Goal: Check status: Check status

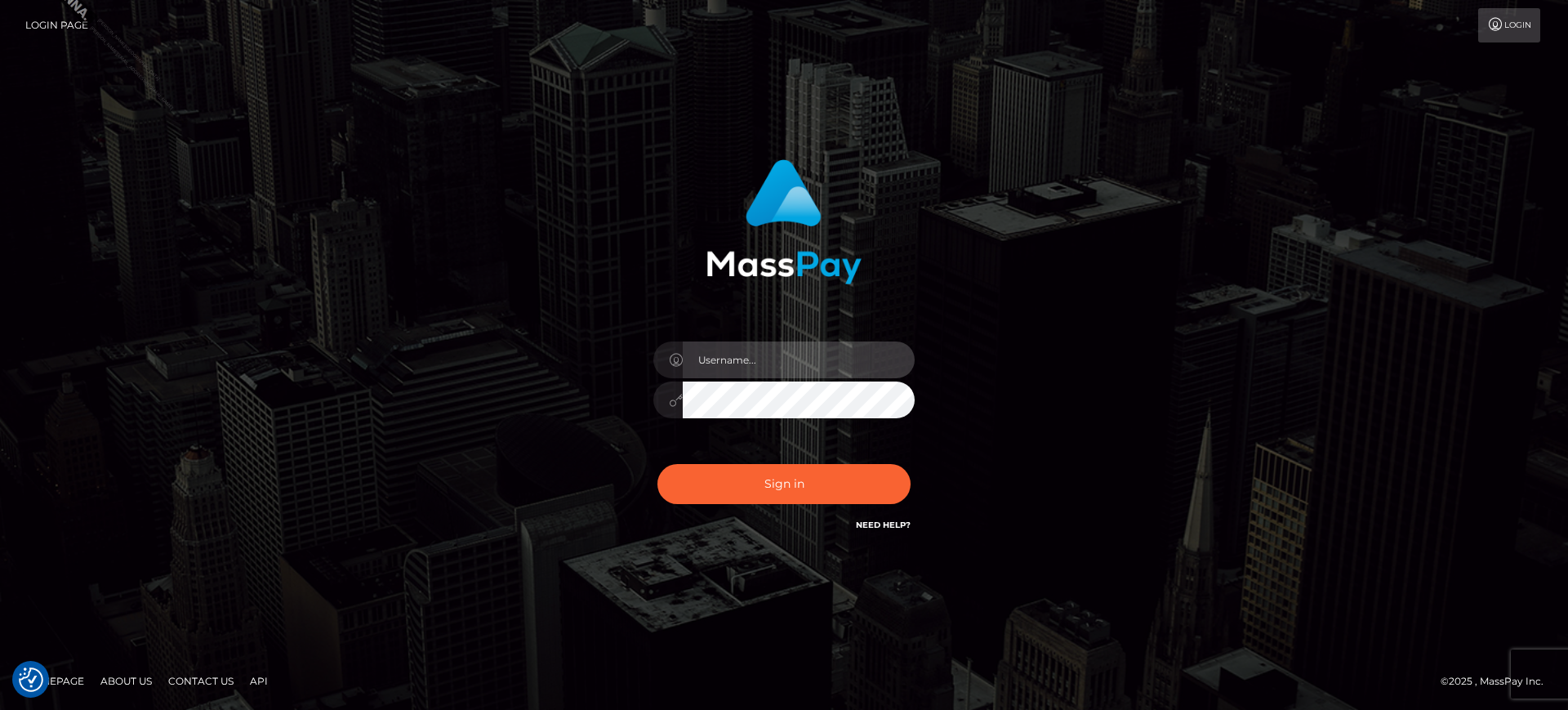
type input "[PERSON_NAME].B2S"
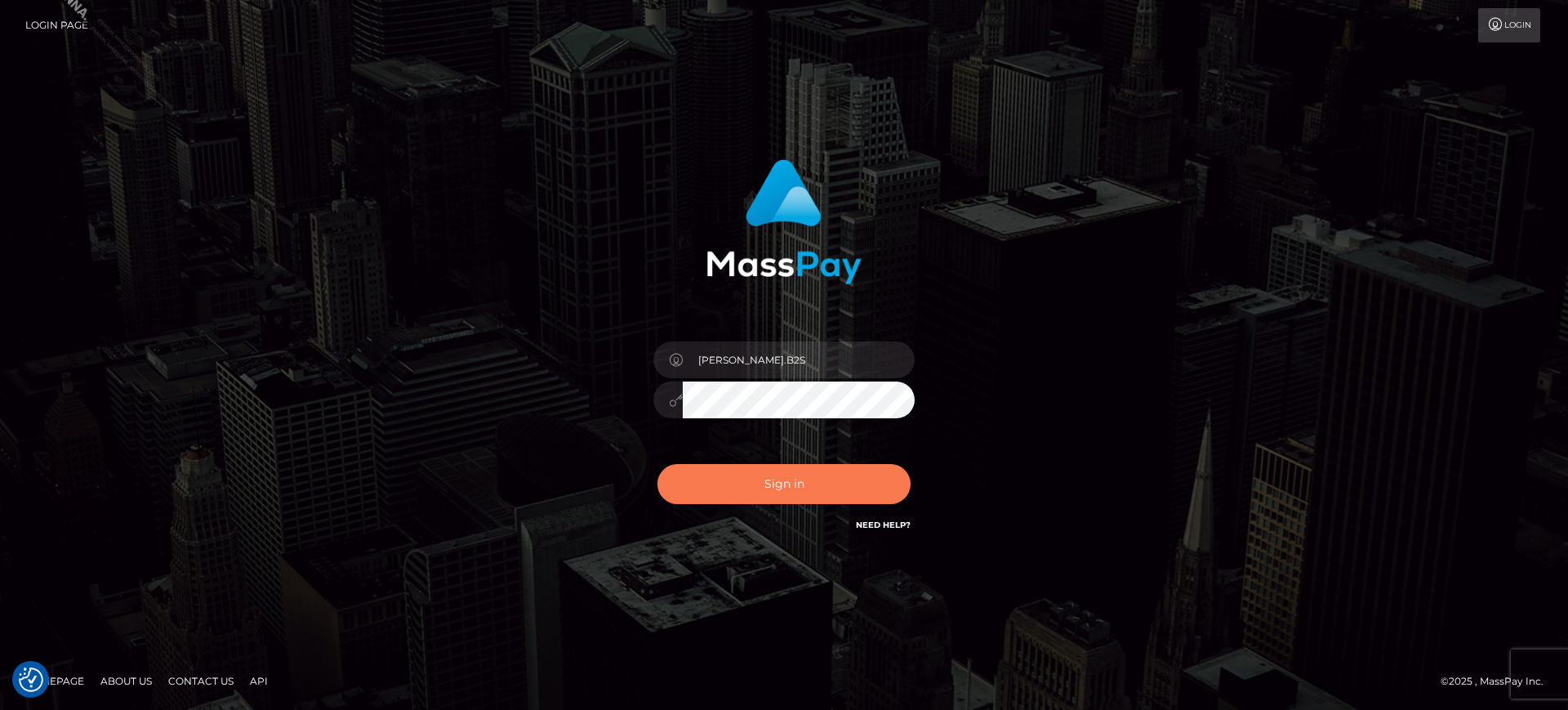
click at [750, 493] on button "Sign in" at bounding box center [784, 484] width 253 height 40
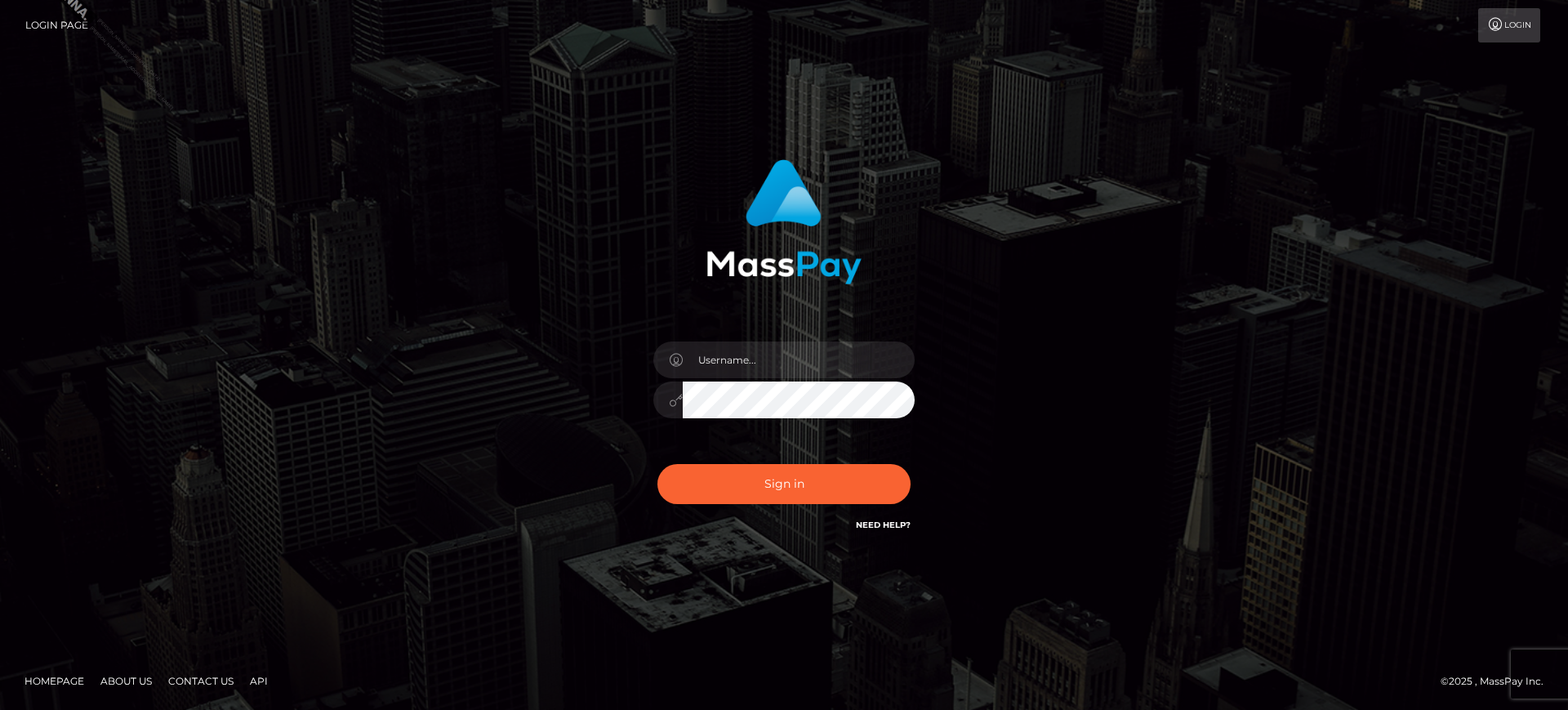
type input "marianne.B2S"
click at [837, 351] on input "marianne.B2S" at bounding box center [798, 359] width 232 height 37
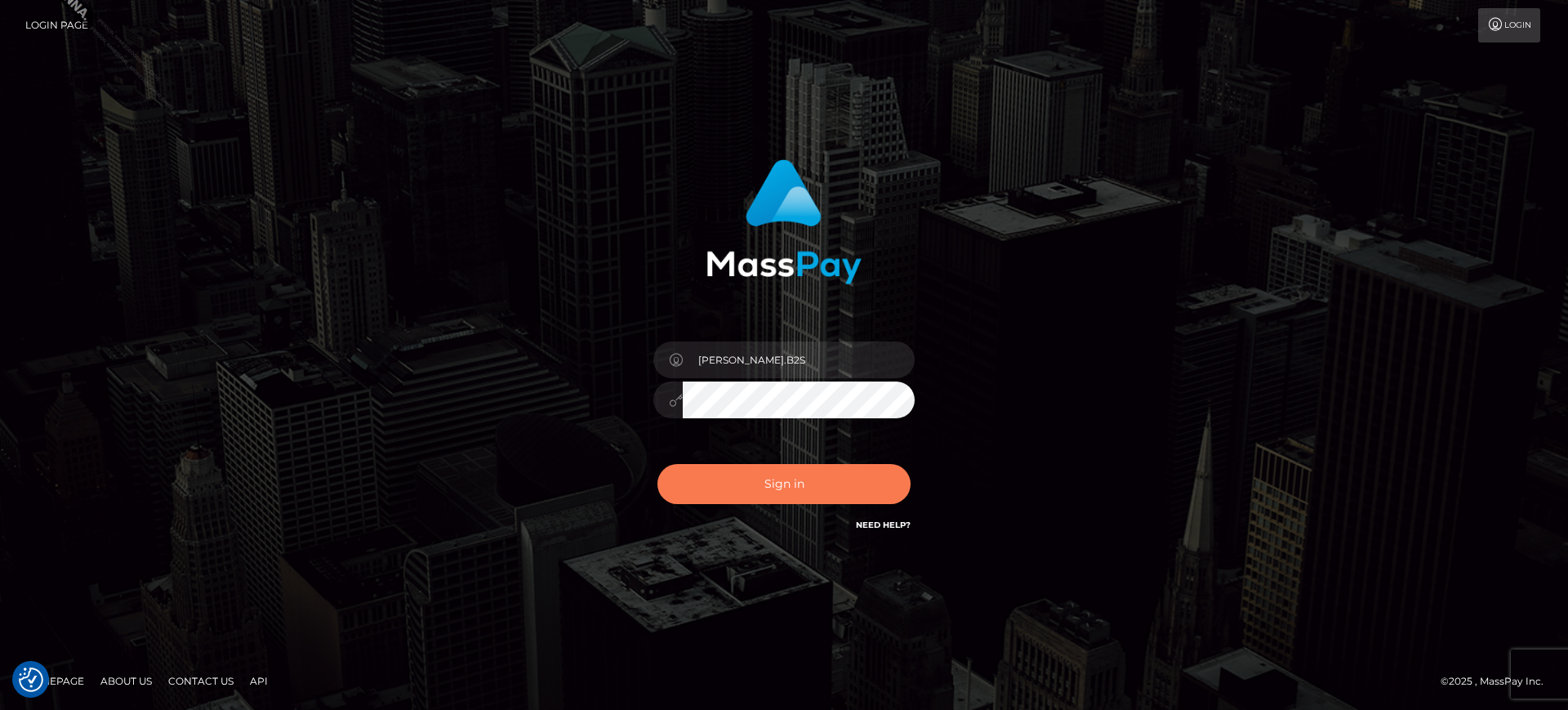
click at [727, 473] on button "Sign in" at bounding box center [784, 484] width 253 height 40
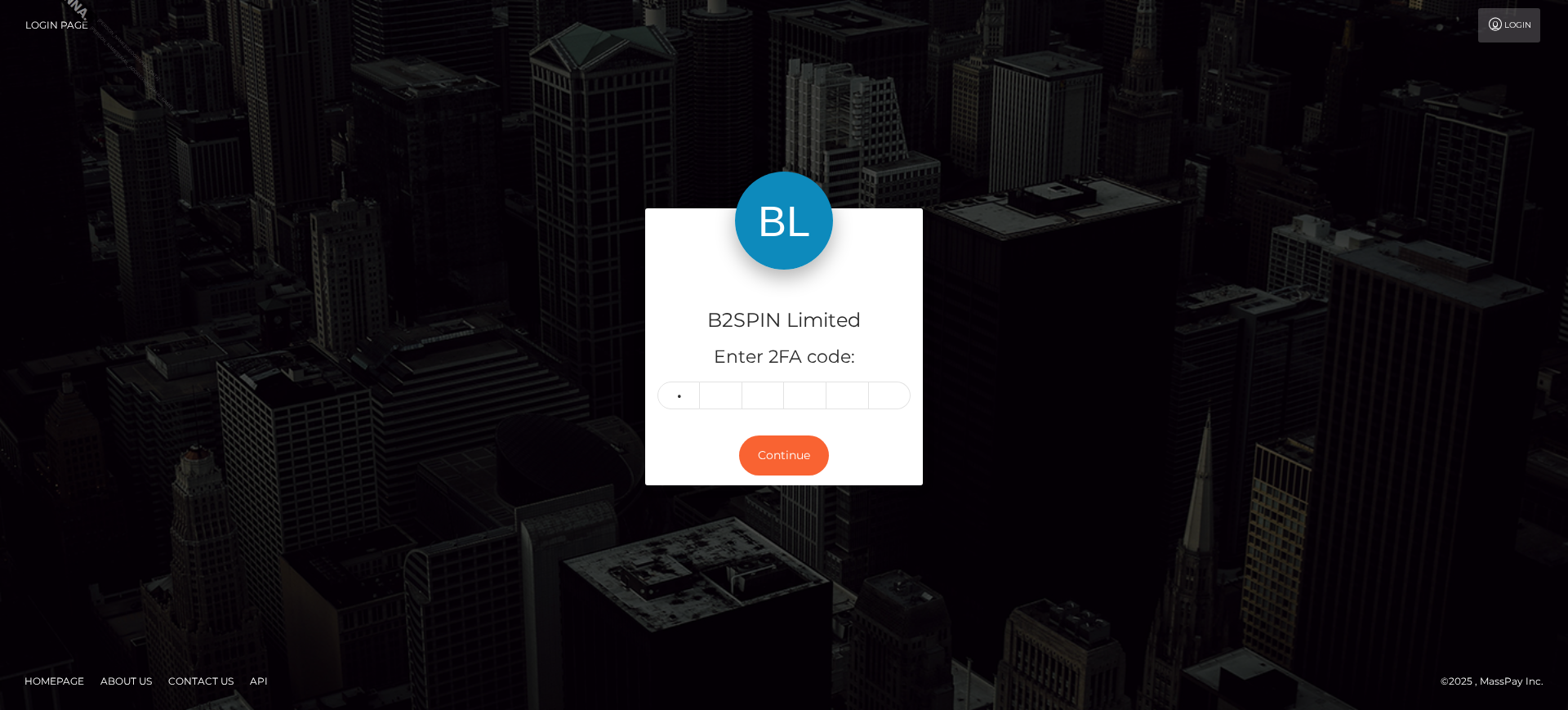
type input "1"
type input "2"
type input "8"
type input "2"
type input "9"
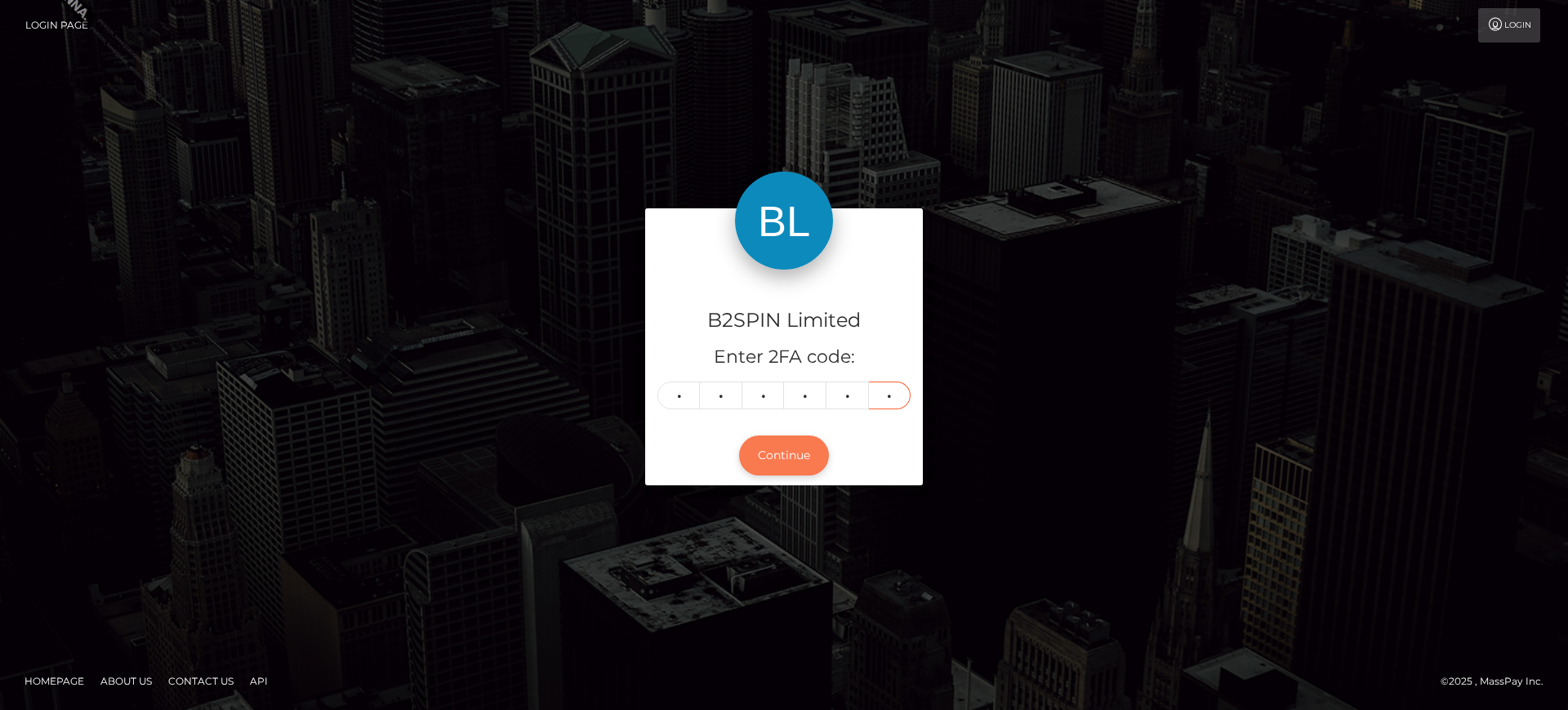
type input "1"
click at [784, 458] on button "Continue" at bounding box center [784, 456] width 89 height 40
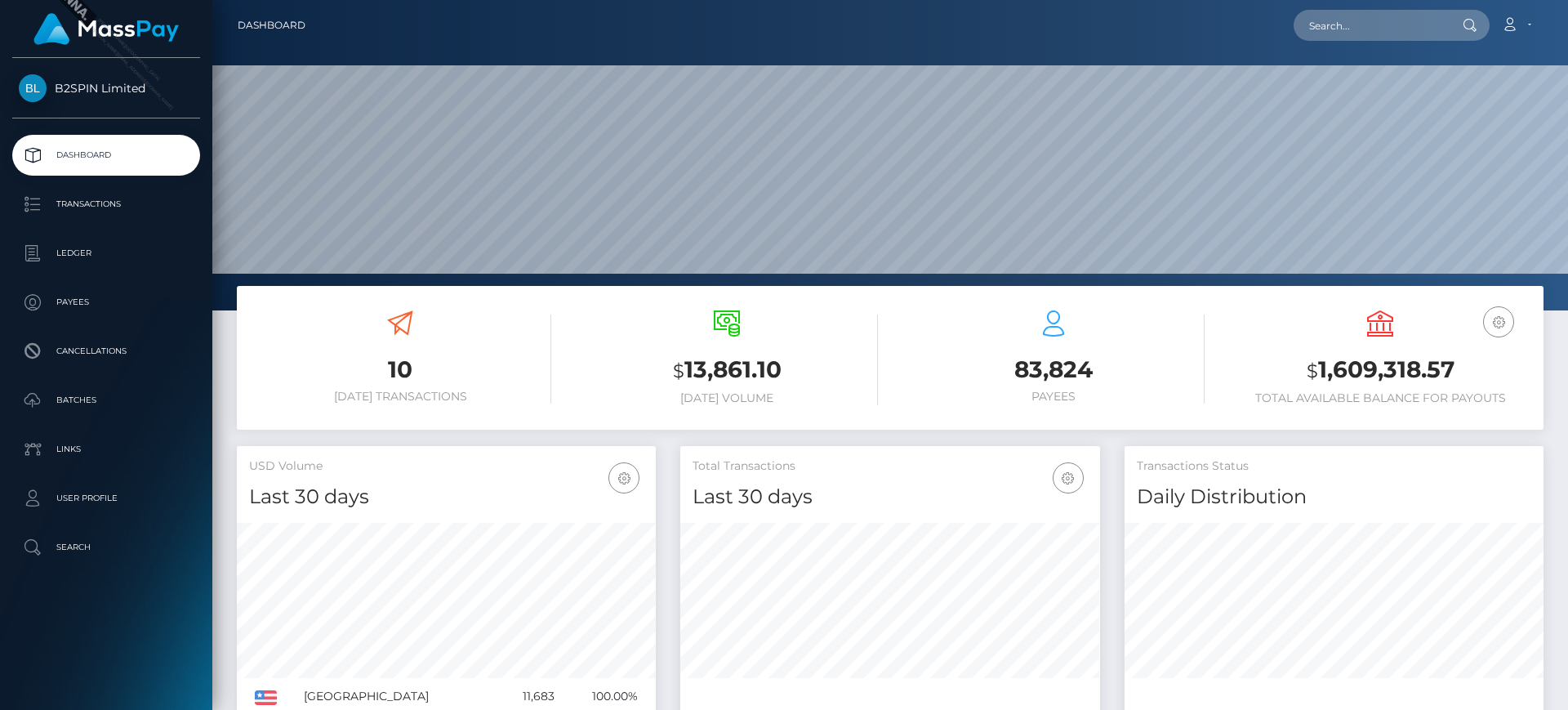
scroll to position [290, 420]
click at [94, 258] on p "Ledger" at bounding box center [105, 253] width 174 height 25
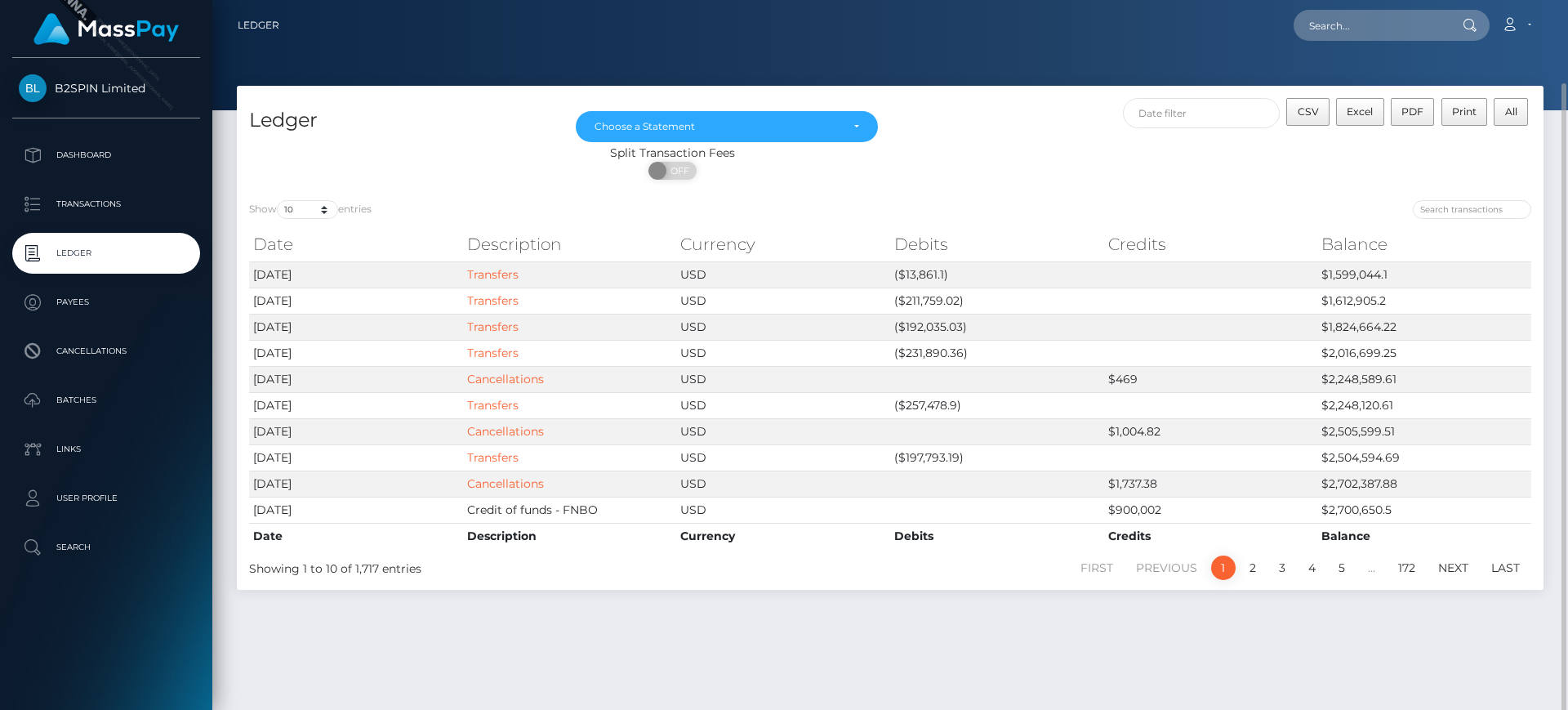
scroll to position [42, 0]
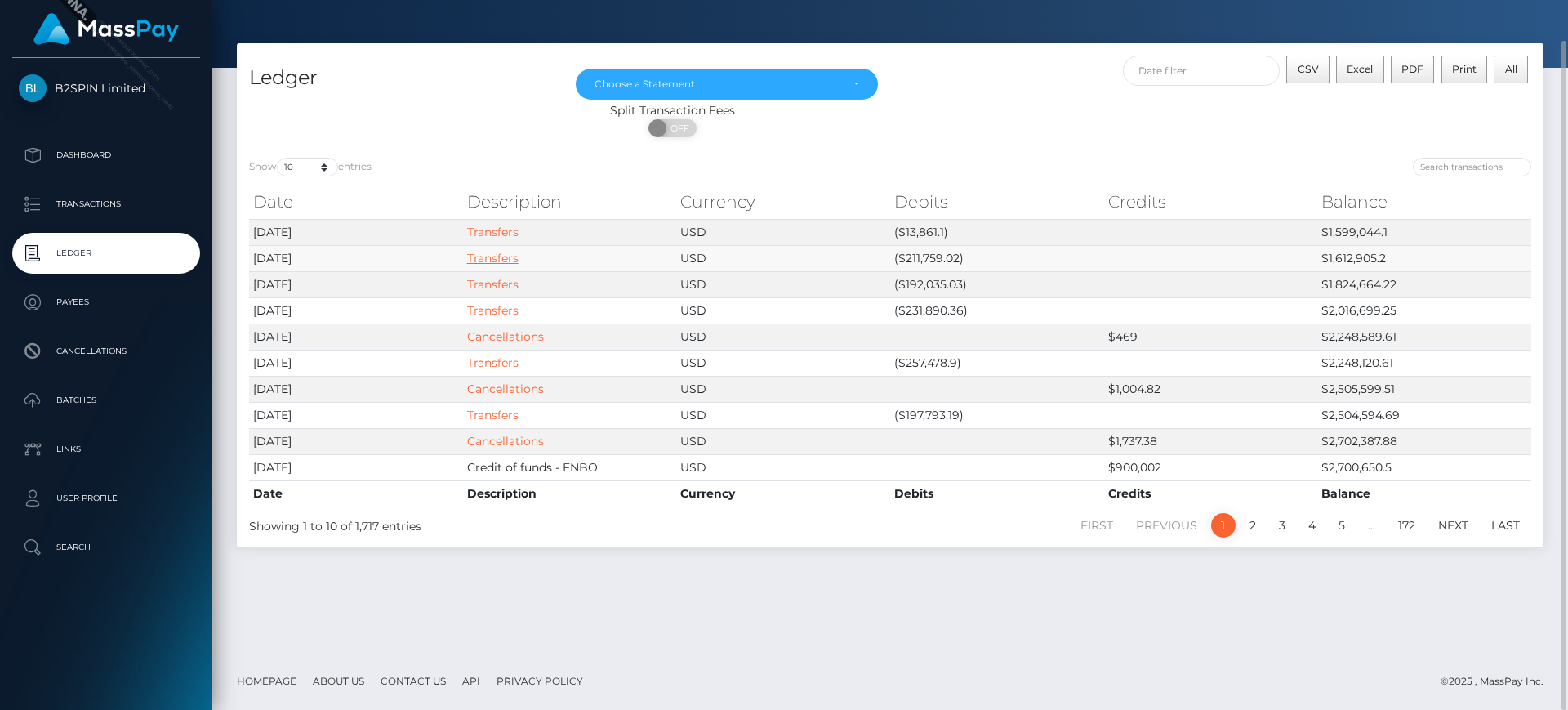
click at [493, 257] on link "Transfers" at bounding box center [493, 258] width 52 height 15
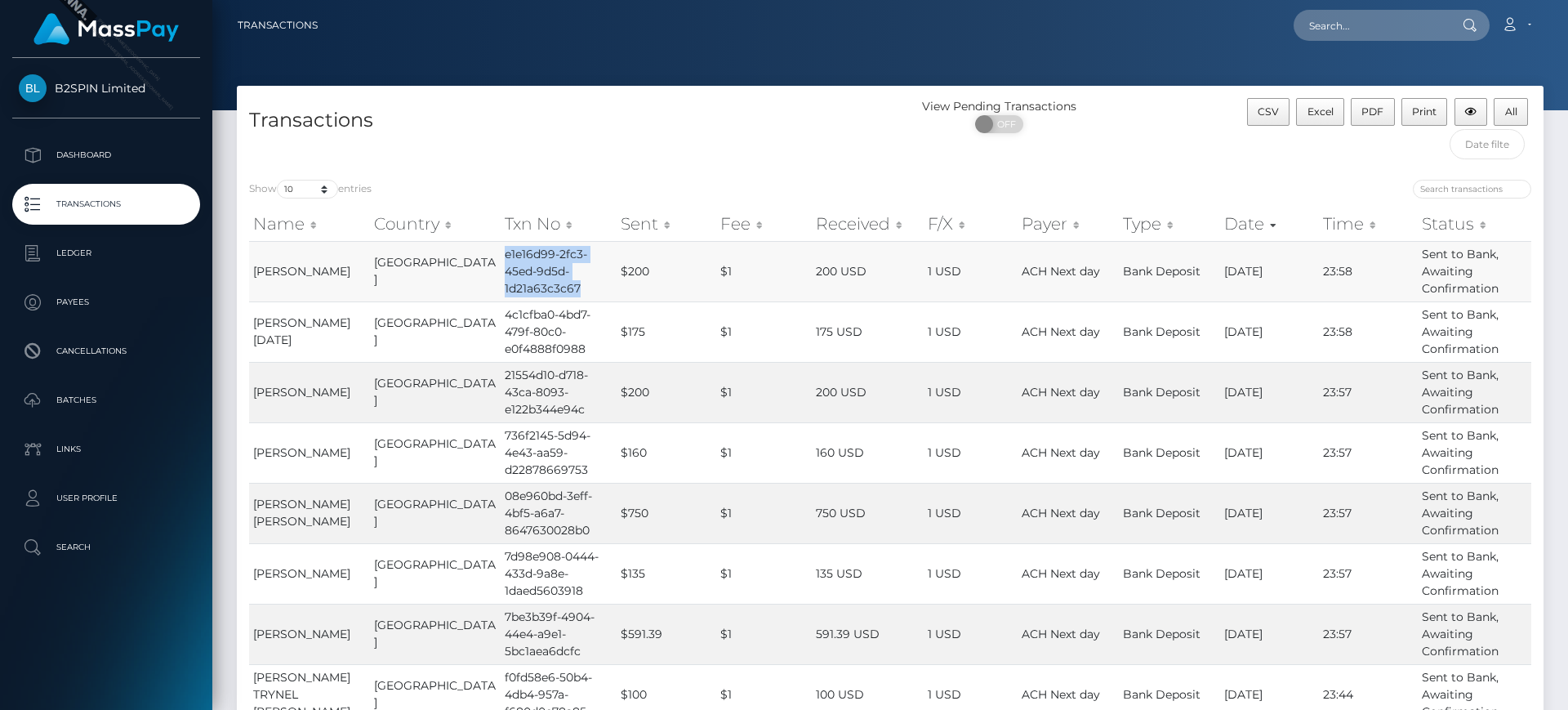
drag, startPoint x: 478, startPoint y: 251, endPoint x: 564, endPoint y: 289, distance: 94.0
click at [564, 289] on td "e1e16d99-2fc3-45ed-9d5d-1d21a63c3c67" at bounding box center [558, 271] width 116 height 60
copy td "e1e16d99-2fc3-45ed-9d5d-1d21a63c3c67"
click at [725, 148] on div "Transactions" at bounding box center [563, 132] width 653 height 69
click at [740, 212] on th "Fee" at bounding box center [763, 224] width 96 height 32
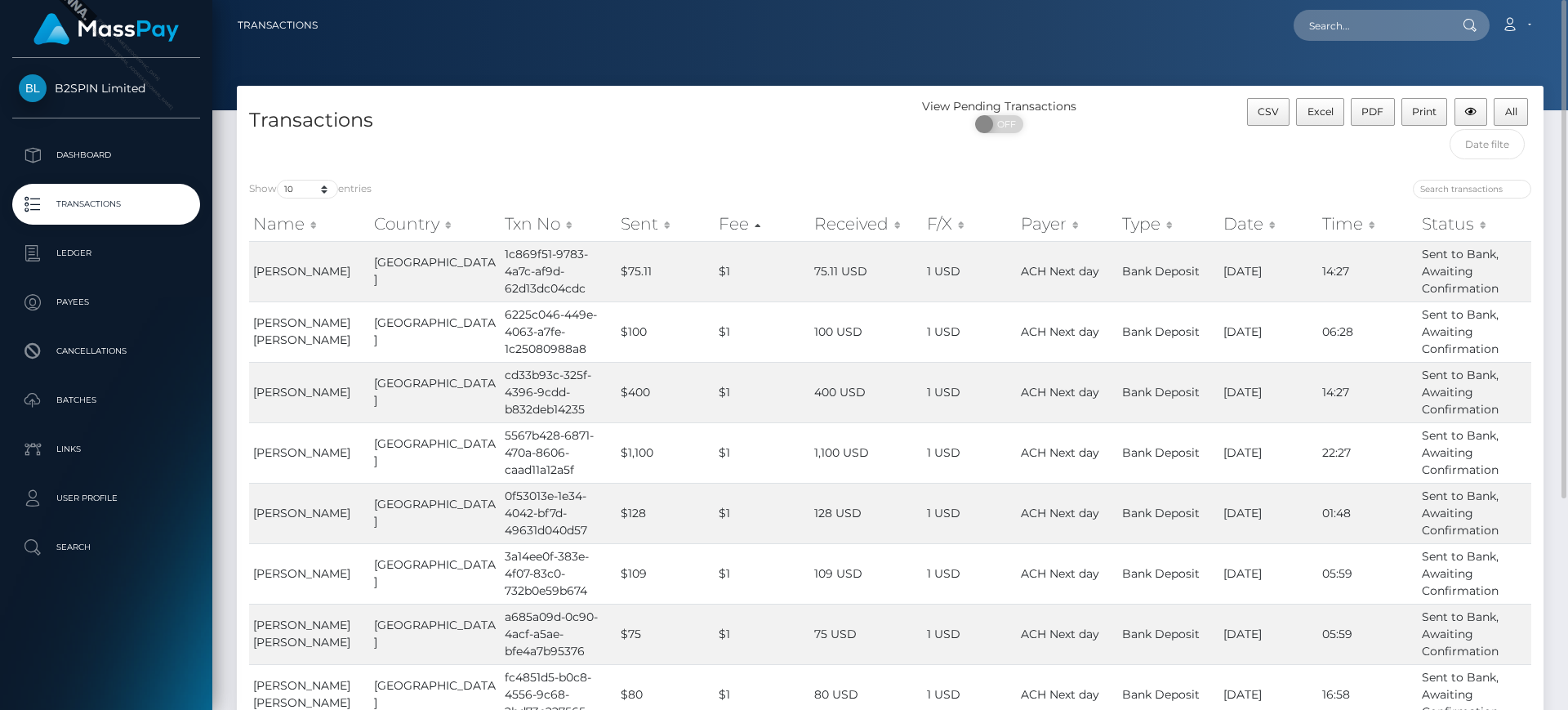
click at [763, 173] on div "Show 10 25 50 100 250 500 1,000 3,500 entries Name Country Txn No Sent Fee Rece…" at bounding box center [890, 540] width 1306 height 745
click at [1490, 194] on input "search" at bounding box center [1472, 188] width 118 height 18
paste input "4512b3c9-04a7-4e94-927d-deff479e05a7"
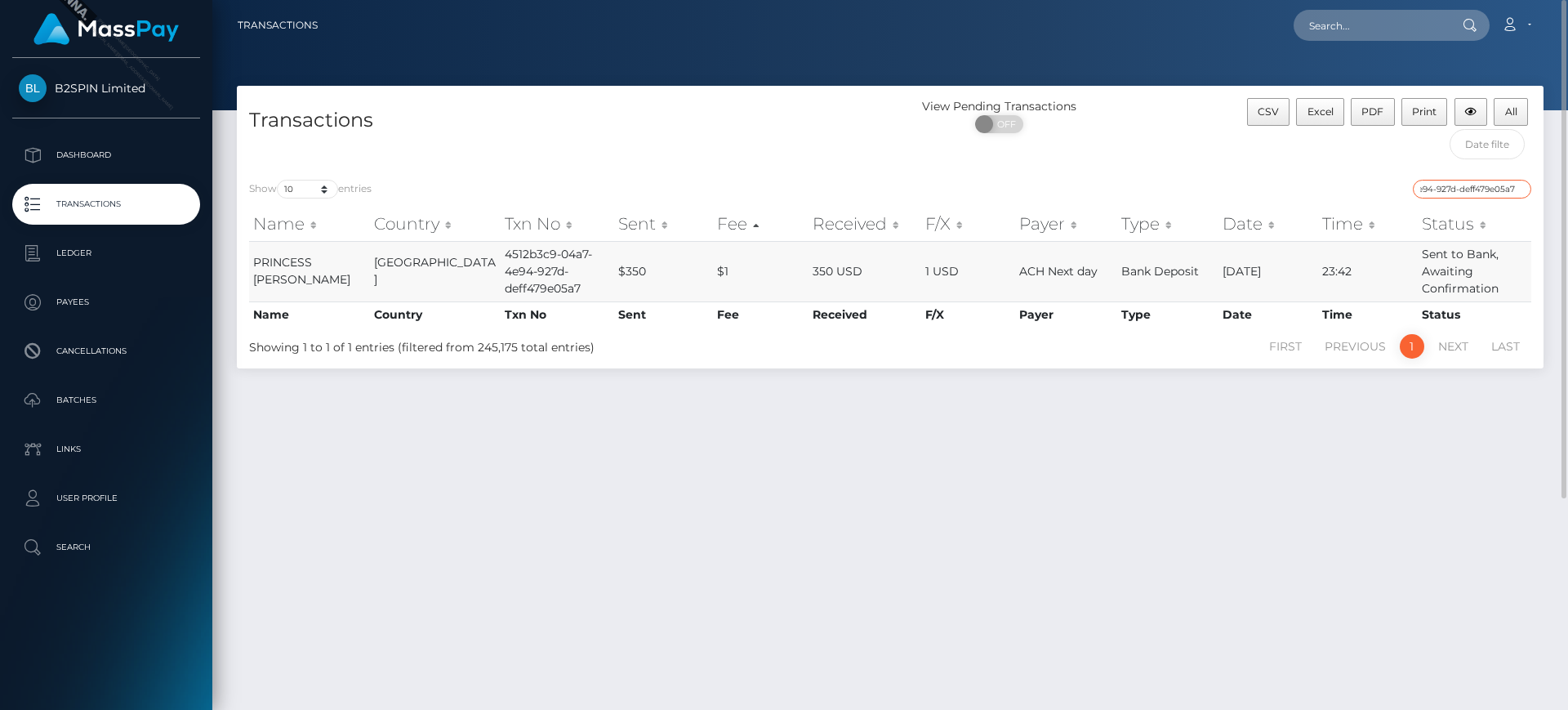
type input "4512b3c9-04a7-4e94-927d-deff479e05a7"
drag, startPoint x: 479, startPoint y: 252, endPoint x: 561, endPoint y: 288, distance: 89.6
click at [561, 288] on td "4512b3c9-04a7-4e94-927d-deff479e05a7" at bounding box center [557, 271] width 113 height 60
click at [1520, 192] on input "4512b3c9-04a7-4e94-927d-deff479e05a7" at bounding box center [1472, 188] width 118 height 18
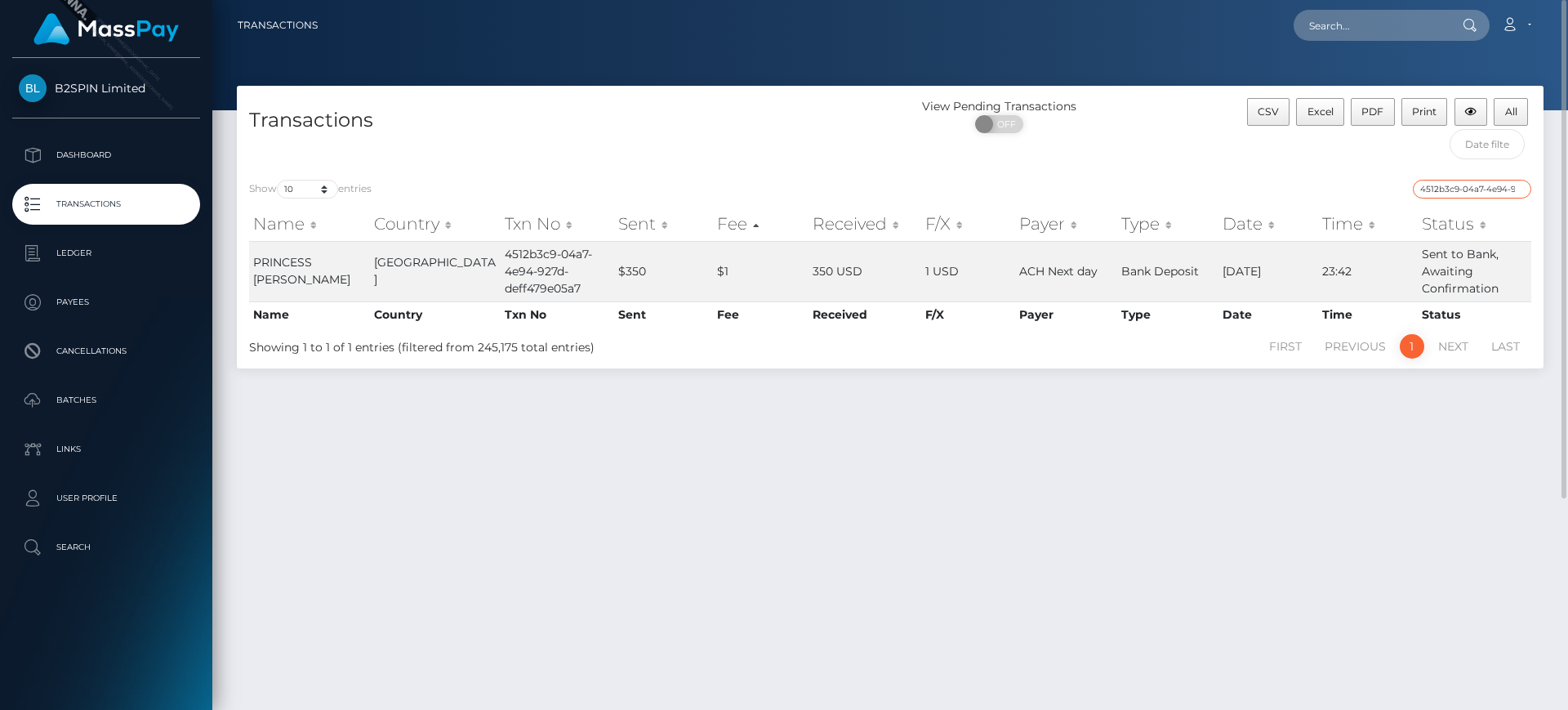
click at [1517, 188] on input "4512b3c9-04a7-4e94-927d-deff479e05a7" at bounding box center [1472, 188] width 118 height 18
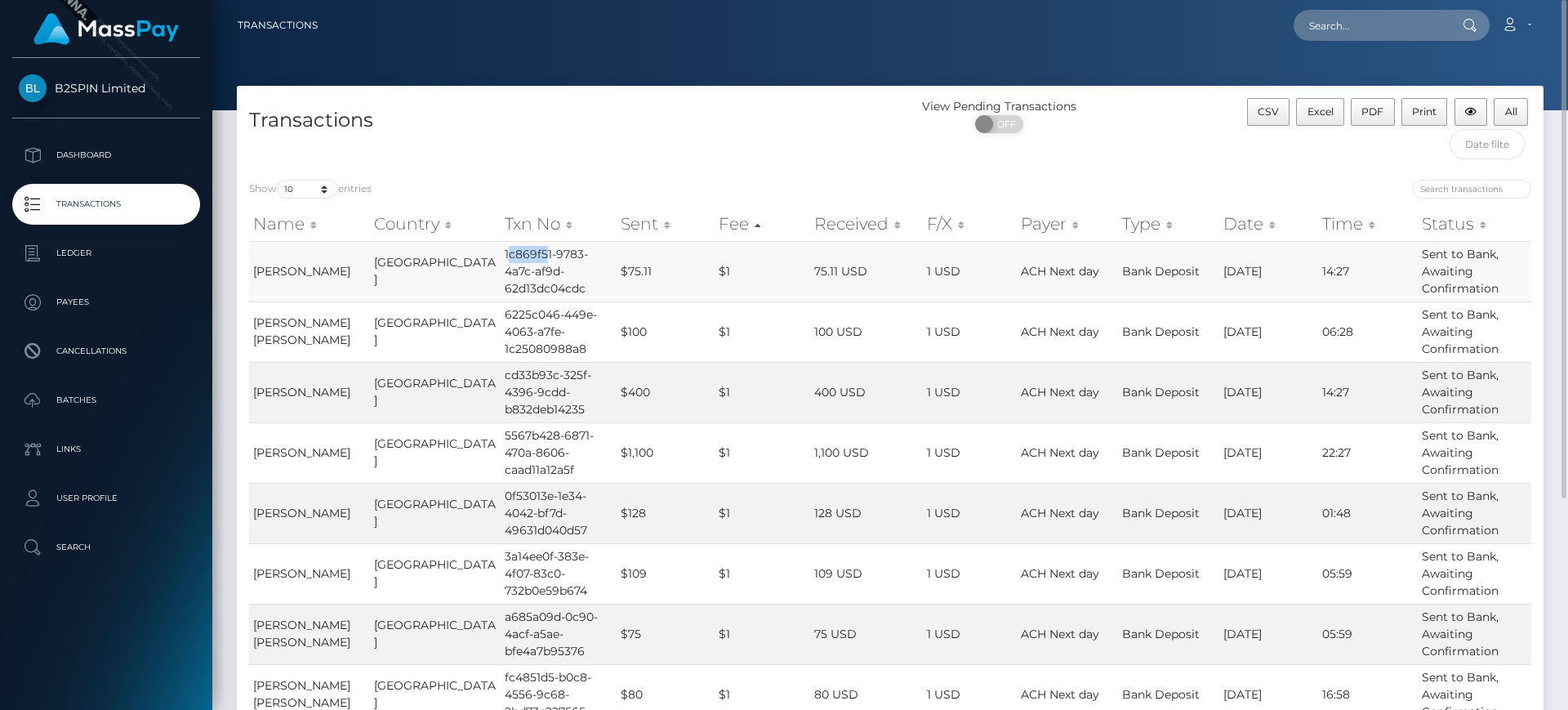
drag, startPoint x: 480, startPoint y: 250, endPoint x: 519, endPoint y: 259, distance: 40.0
click at [519, 259] on td "1c869f51-9783-4a7c-af9d-62d13dc04cdc" at bounding box center [558, 271] width 116 height 60
